Goal: Information Seeking & Learning: Find specific fact

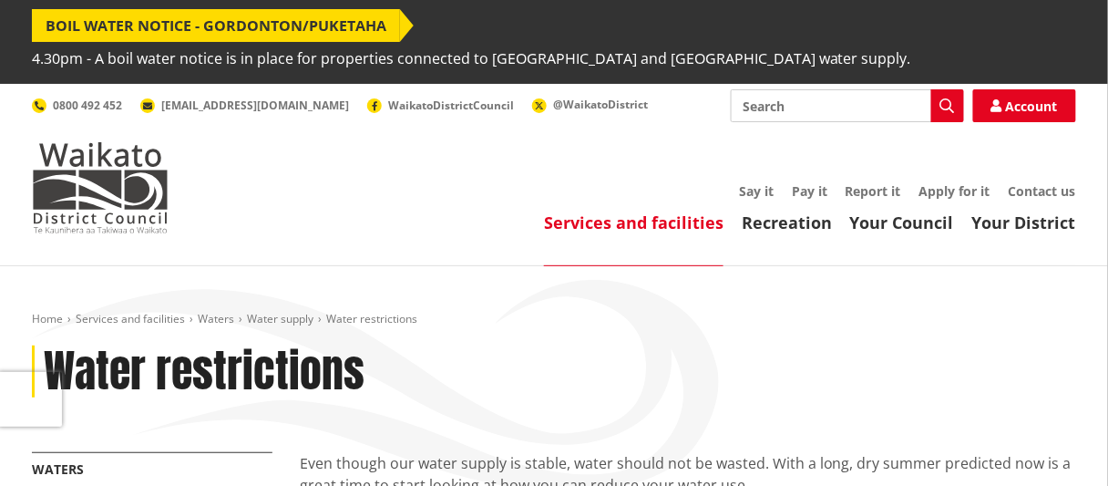
click at [795, 107] on input "Search" at bounding box center [847, 105] width 233 height 33
type input "boiling water at [GEOGRAPHIC_DATA]"
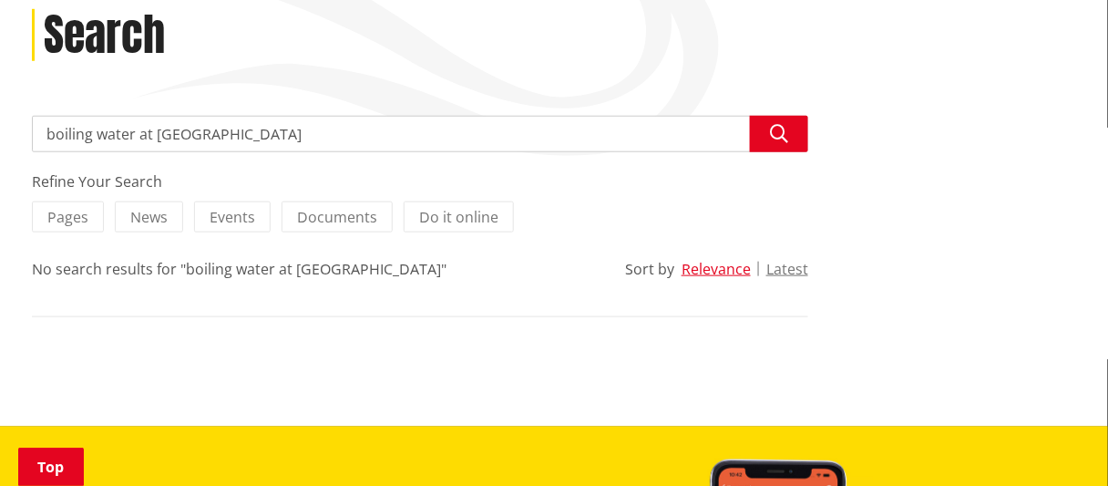
scroll to position [364, 0]
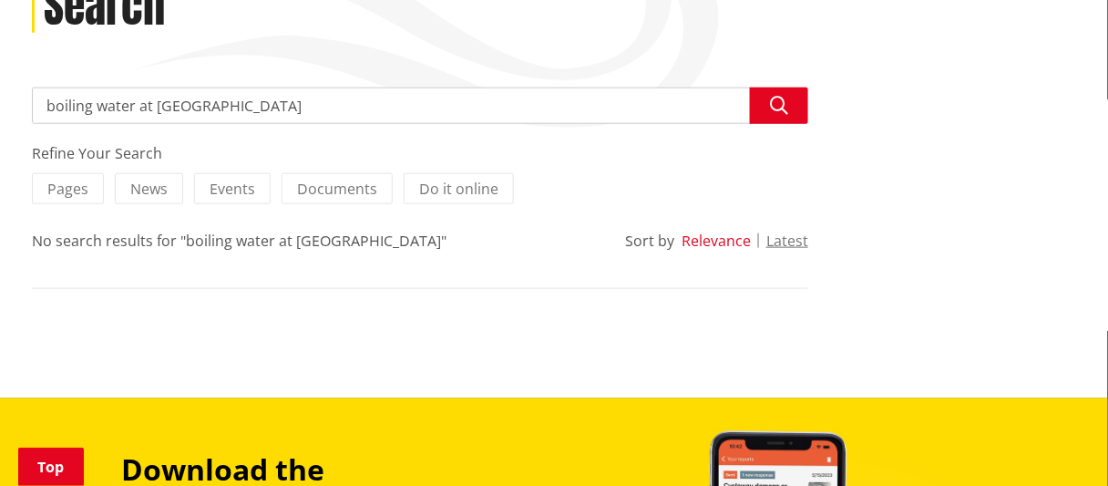
click at [736, 242] on button "Relevance" at bounding box center [716, 240] width 69 height 16
